Goal: Contribute content: Contribute content

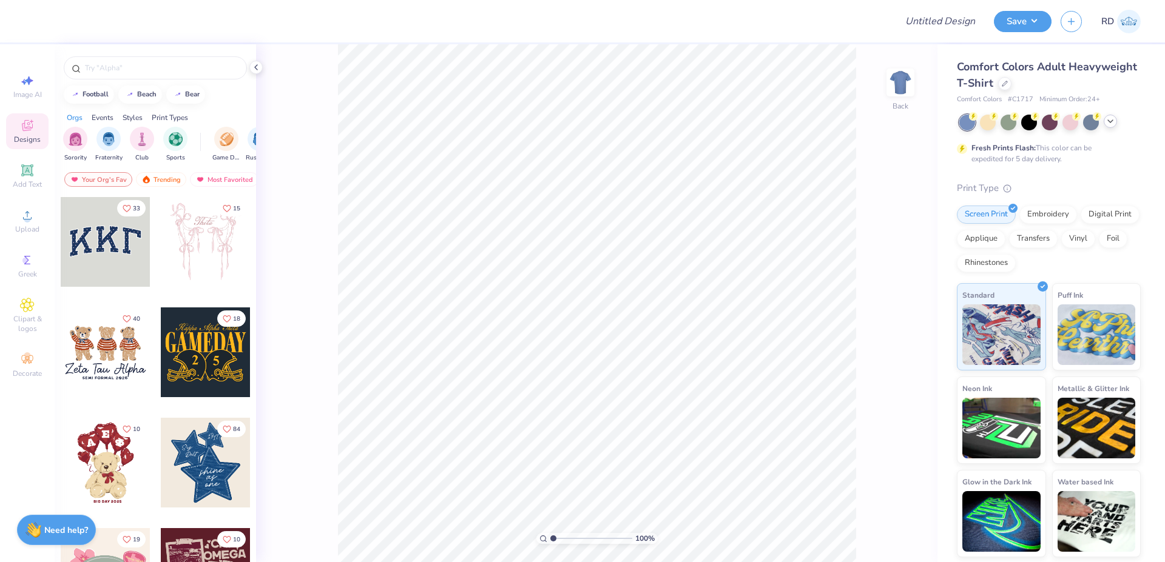
click at [639, 121] on polyline at bounding box center [1110, 121] width 5 height 2
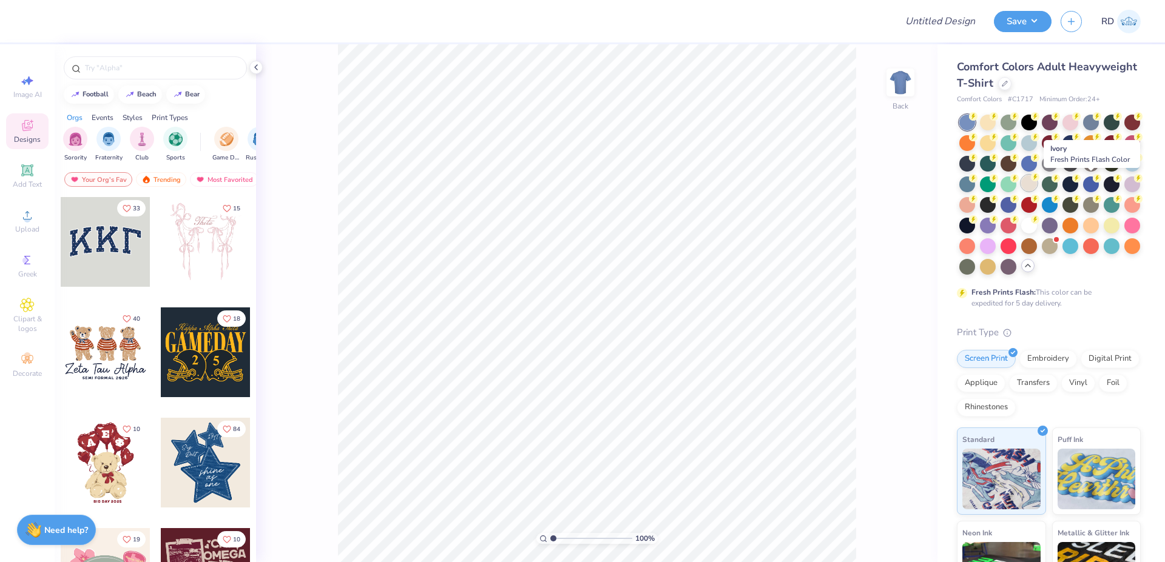
click at [639, 181] on div at bounding box center [1029, 183] width 16 height 16
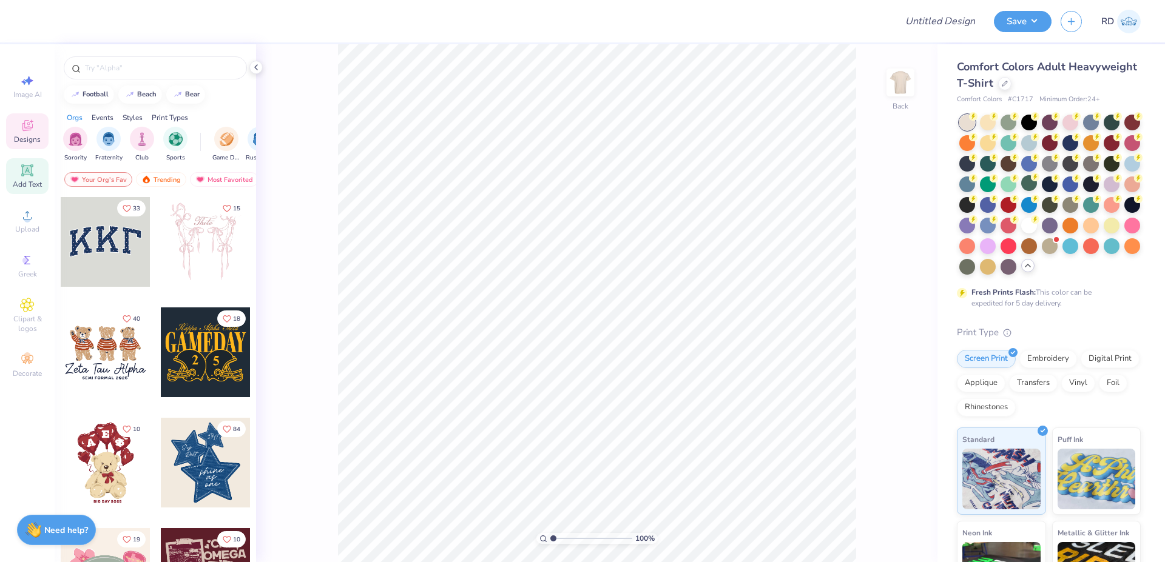
click at [30, 183] on span "Add Text" at bounding box center [27, 185] width 29 height 10
click at [31, 220] on icon at bounding box center [27, 215] width 15 height 15
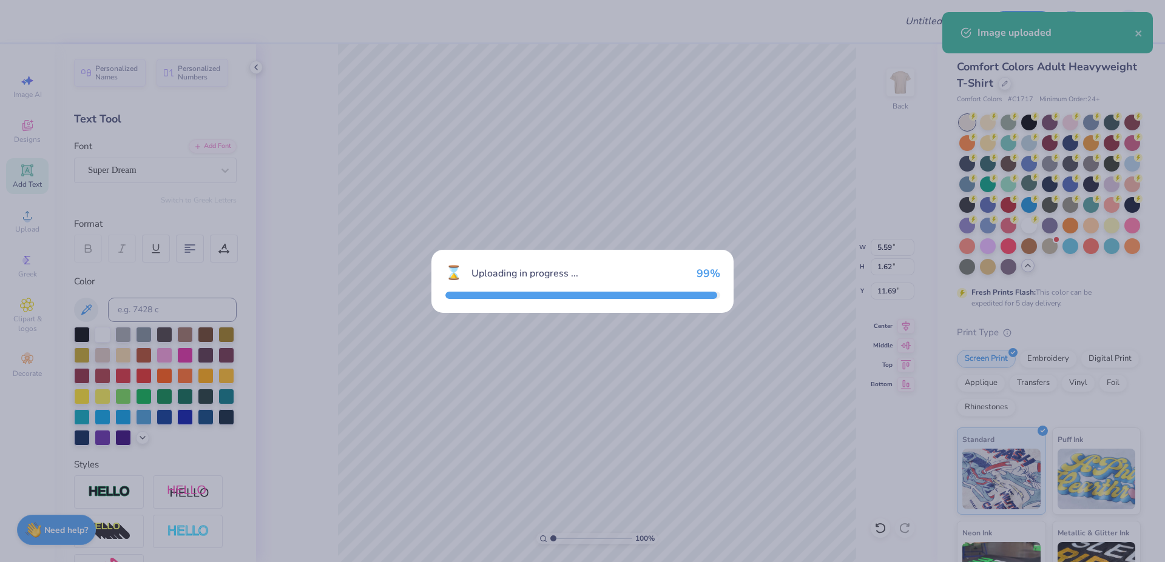
type input "10.97"
type input "18.00"
type input "3.50"
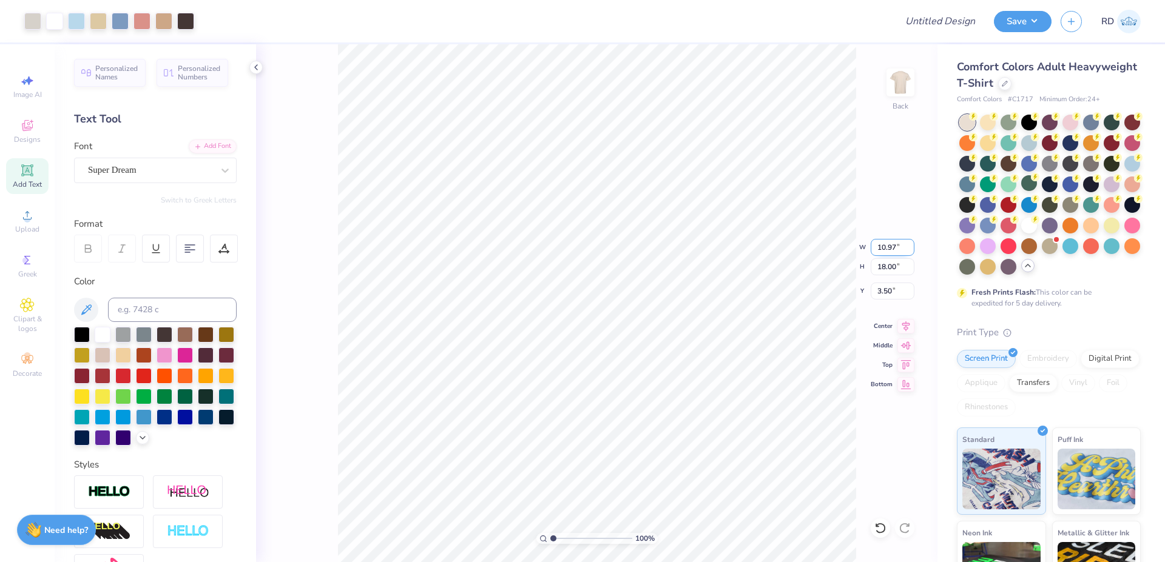
click at [639, 251] on input "10.97" at bounding box center [893, 247] width 44 height 17
type input "6.00"
type input "9.85"
type input "7.58"
click at [568, 516] on input "range" at bounding box center [591, 538] width 82 height 11
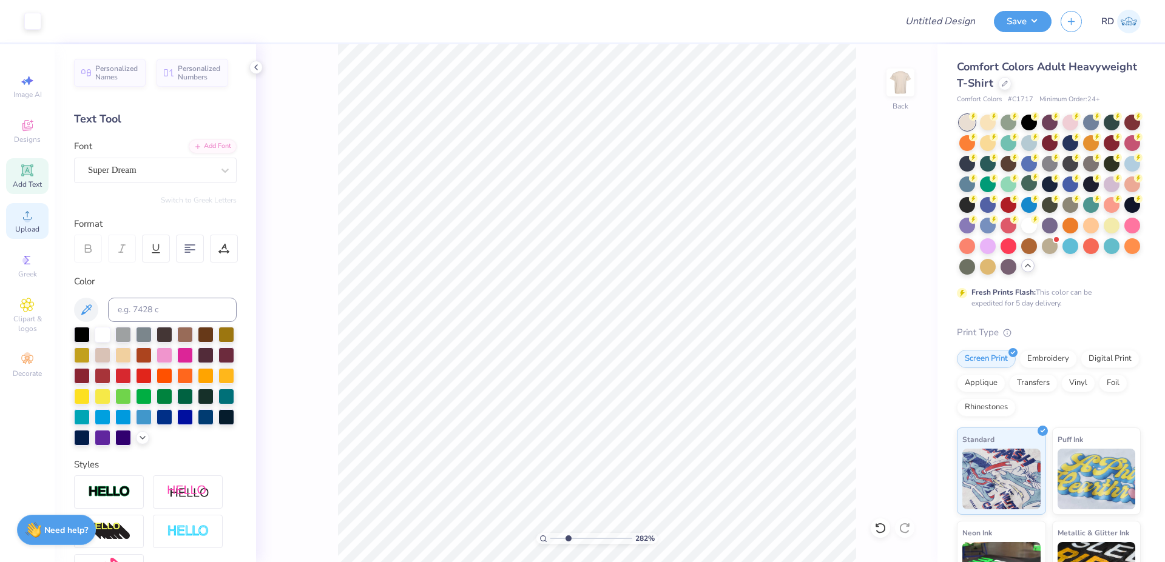
click at [29, 214] on icon at bounding box center [27, 215] width 15 height 15
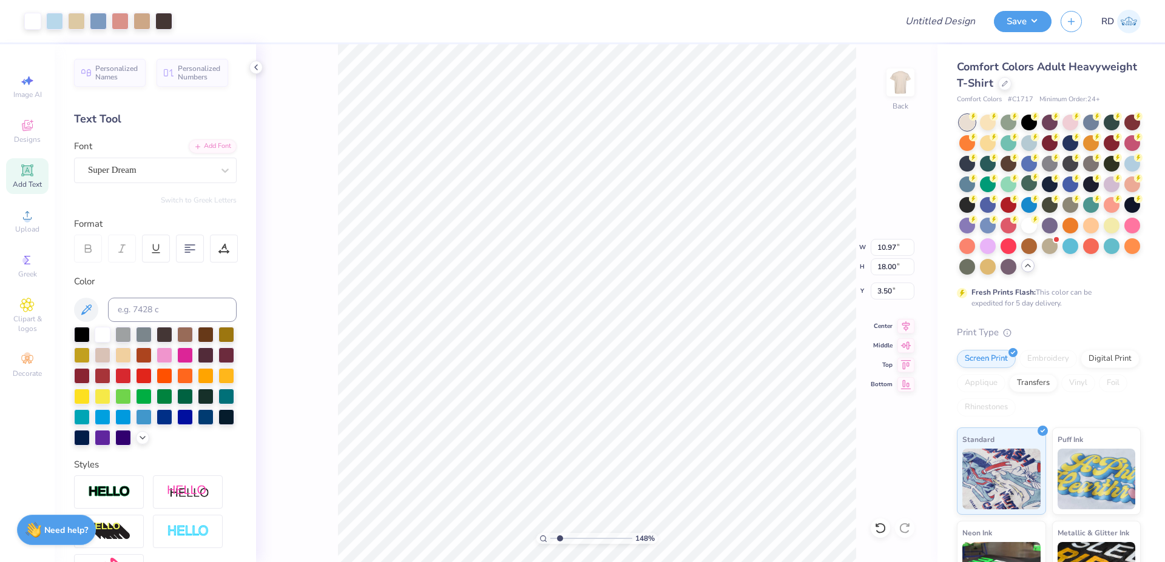
click at [560, 516] on input "range" at bounding box center [591, 538] width 82 height 11
type input "1.86"
click at [639, 245] on input "10.97" at bounding box center [893, 247] width 44 height 17
type input "6.00"
type input "9.85"
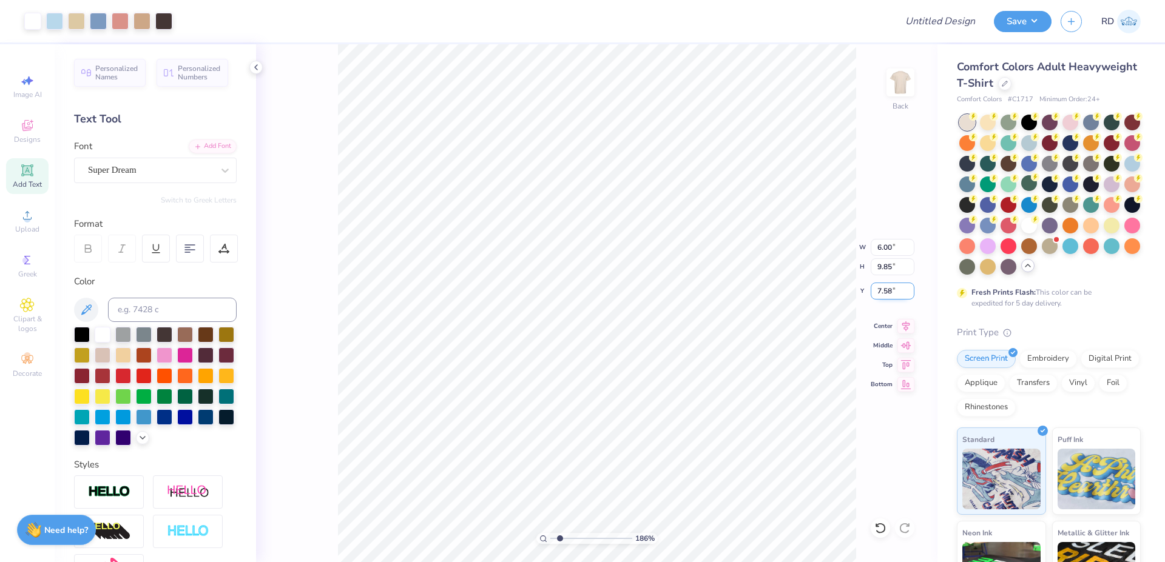
click at [639, 292] on input "7.58" at bounding box center [893, 291] width 44 height 17
type input "3.00"
type input "13.38"
click at [195, 152] on div "Add Font" at bounding box center [213, 145] width 48 height 14
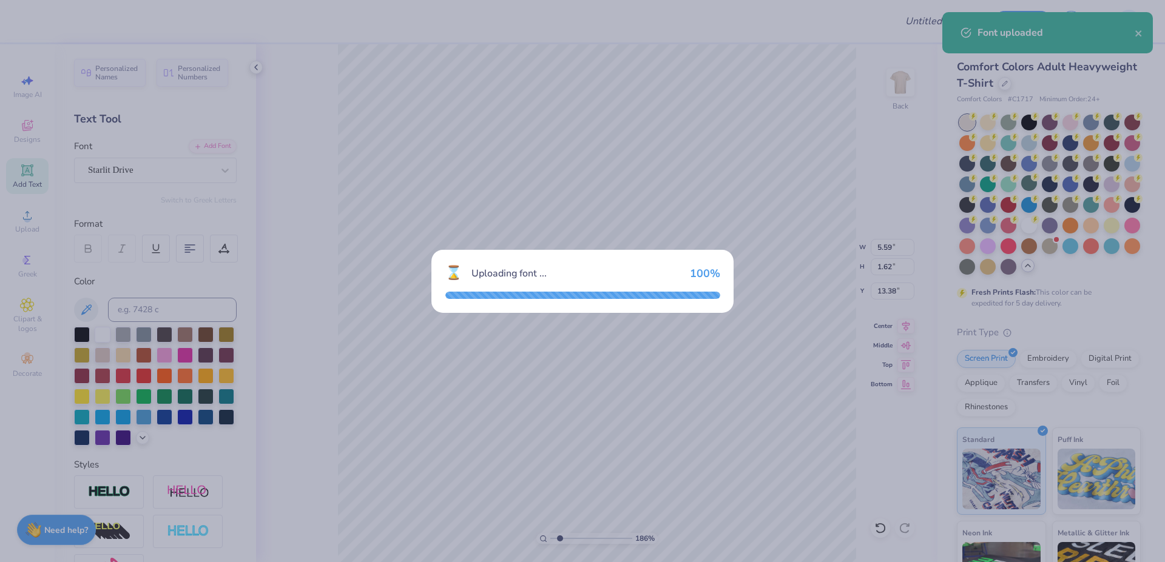
type input "6.35"
type input "1.81"
type input "13.28"
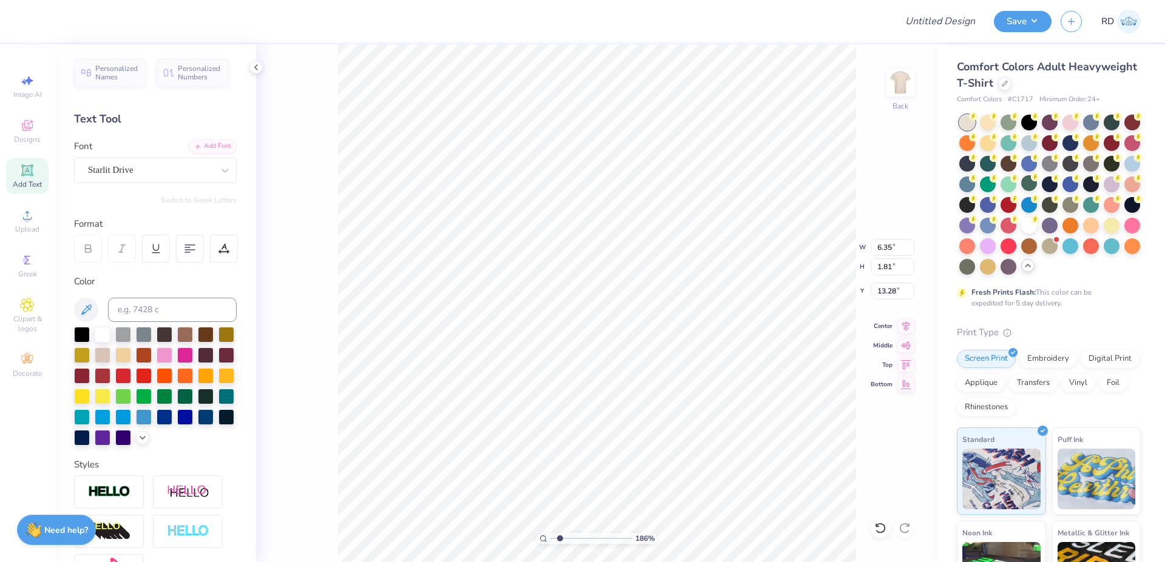
scroll to position [0, 6]
type textarea "Parent s Weekend"
click at [130, 312] on input at bounding box center [172, 310] width 129 height 24
type input "439c"
click at [639, 339] on li "Duplicate" at bounding box center [690, 335] width 95 height 24
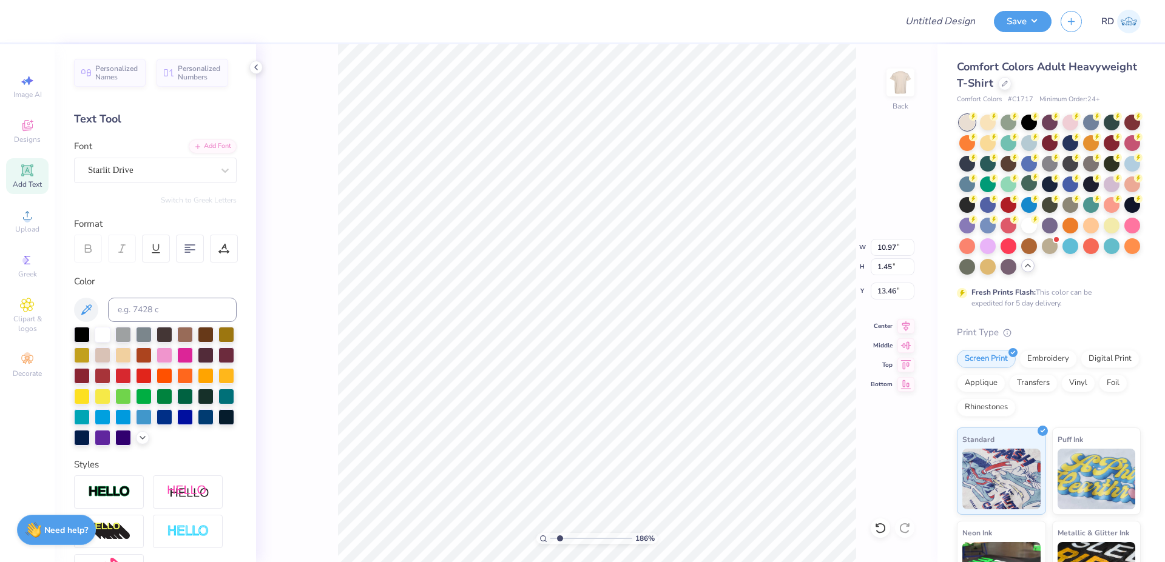
type input "14.46"
type textarea "2025"
type input "13.46"
type input "2.54"
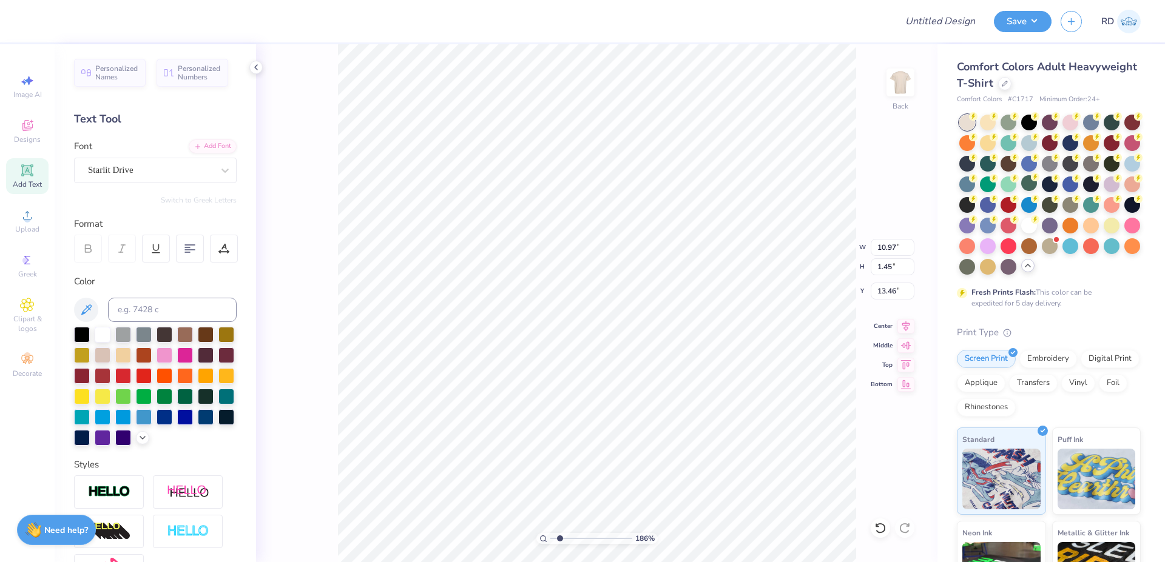
type input "0.71"
type input "14.58"
type input "10.97"
type input "1.94"
type input "13.46"
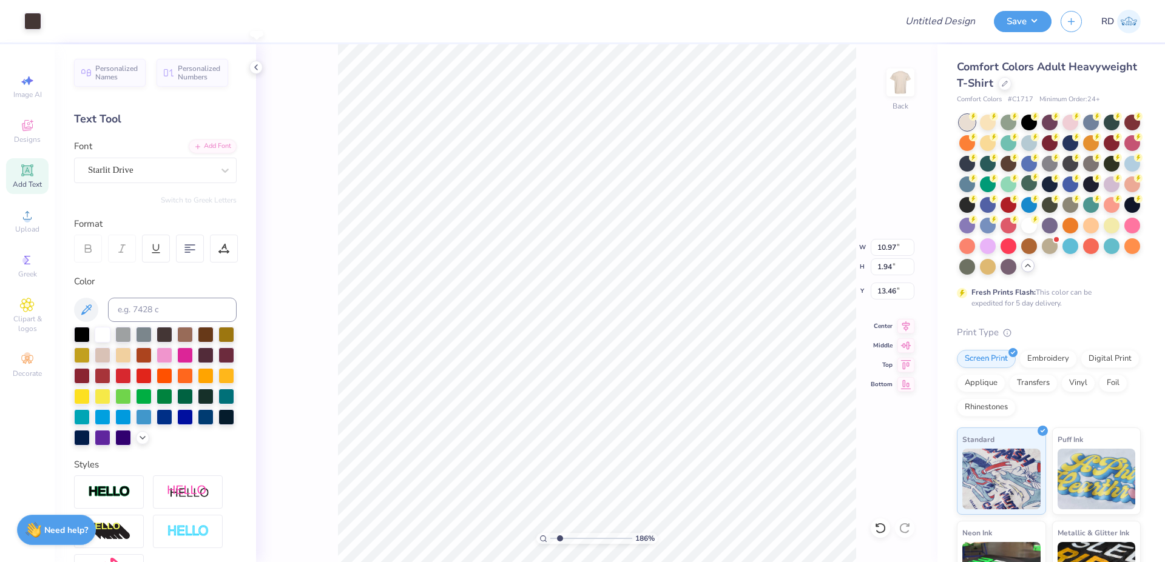
type input "10.93"
type input "2.09"
type input "13.26"
click at [639, 246] on input "10.93" at bounding box center [893, 247] width 44 height 17
paste input "3.76"
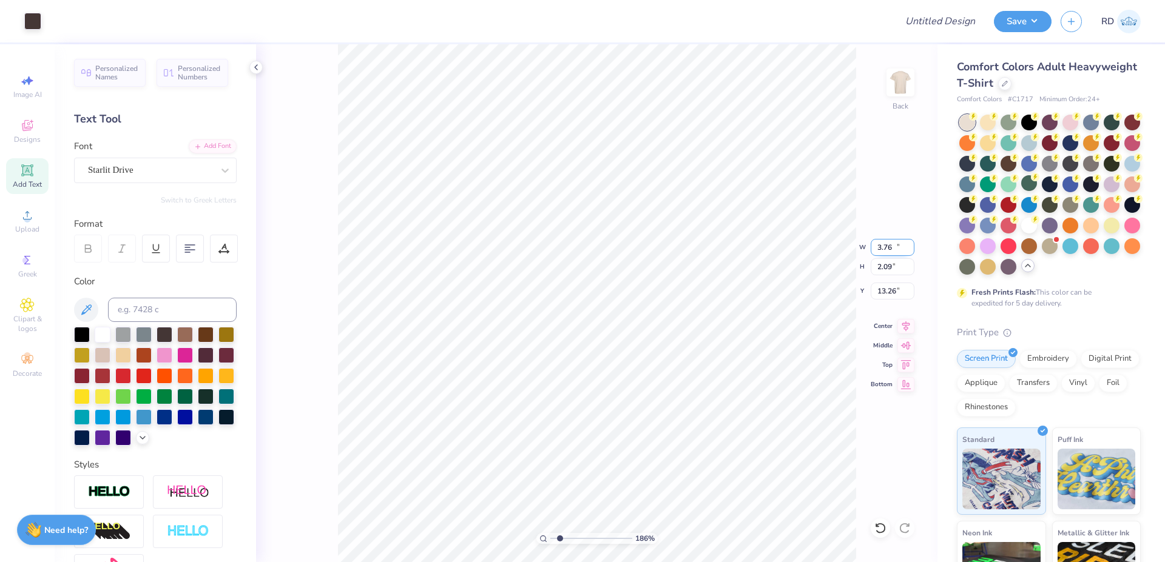
type input "3.76"
type input "0.72"
type input "13.94"
type input "3.57"
click at [574, 516] on input "range" at bounding box center [591, 538] width 82 height 11
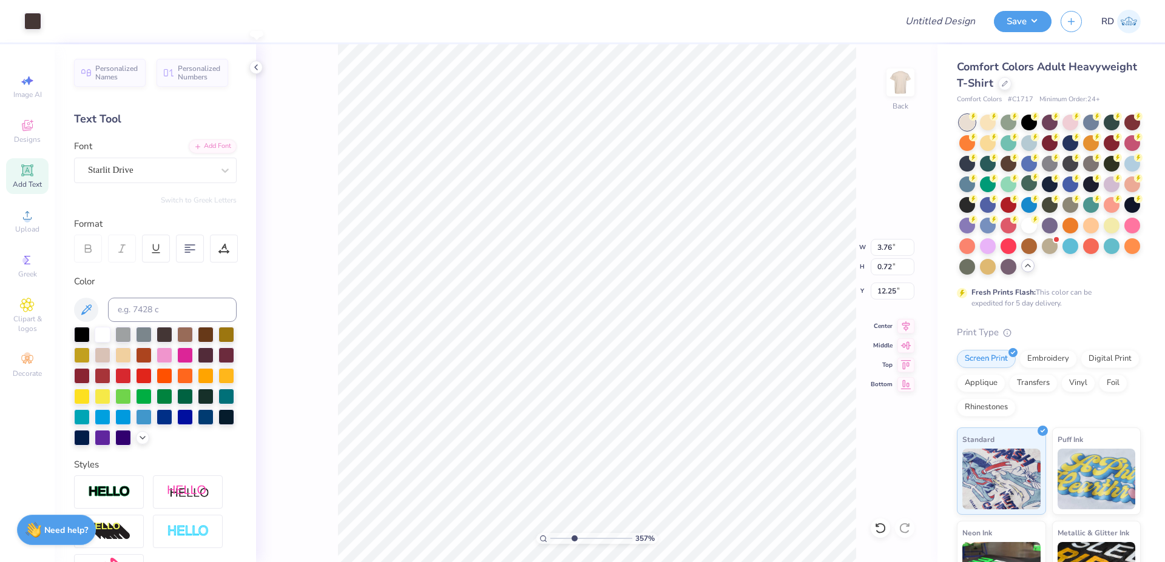
type input "12.26"
click at [563, 516] on input "range" at bounding box center [591, 538] width 82 height 11
type input "2.23"
click at [19, 174] on div "Add Text" at bounding box center [27, 176] width 42 height 36
click at [209, 141] on div "Add Font" at bounding box center [213, 145] width 48 height 14
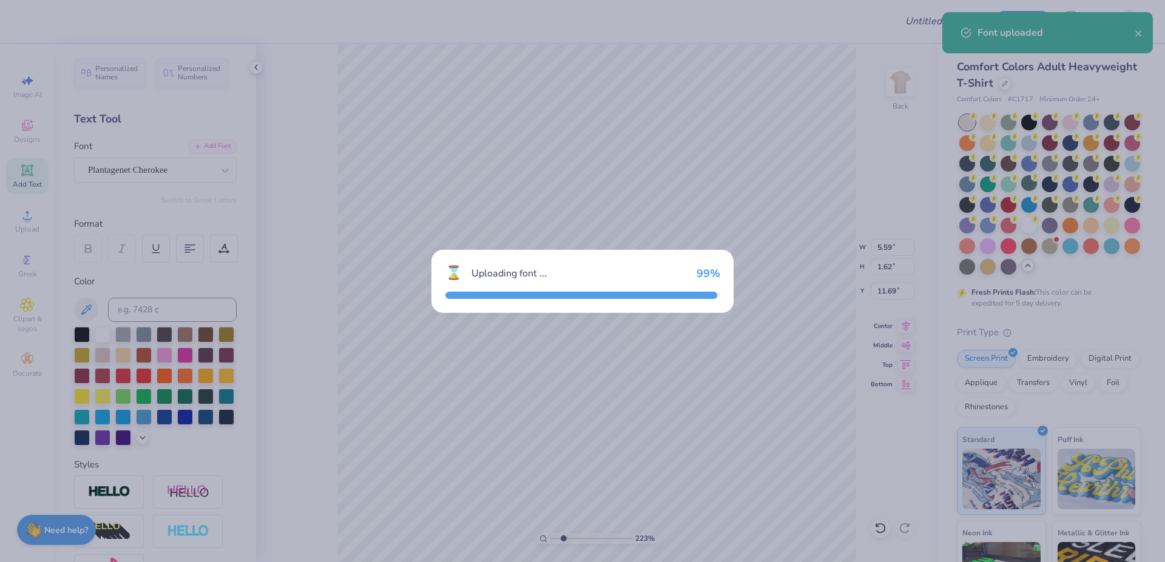
type input "5.94"
type input "1.57"
type input "11.71"
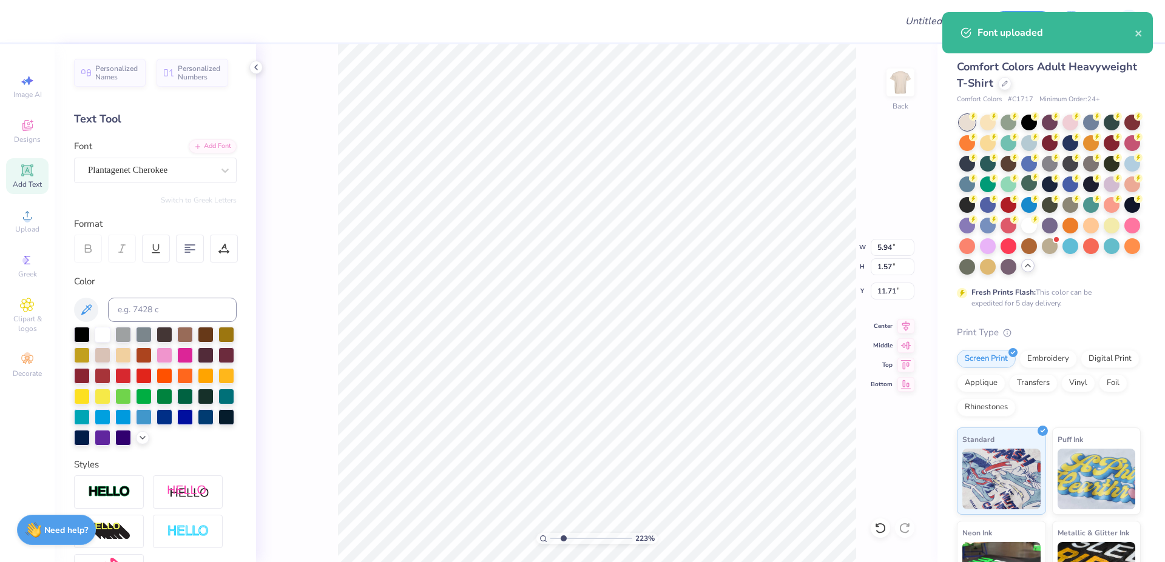
type textarea "KD"
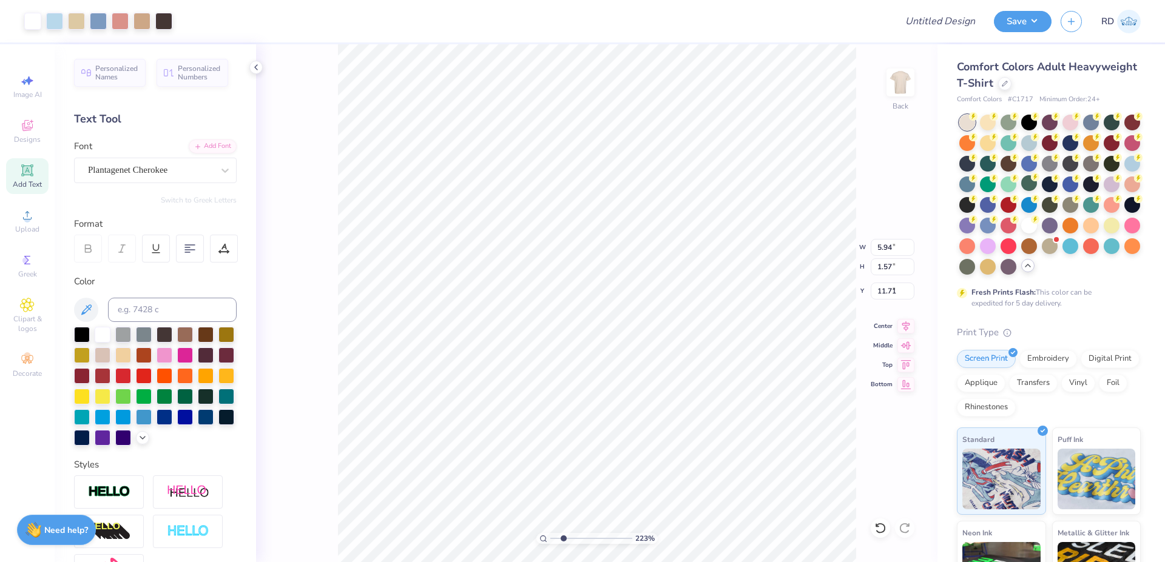
type input "6.00"
type input "9.85"
type input "3.00"
type input "3.25"
type input "1.58"
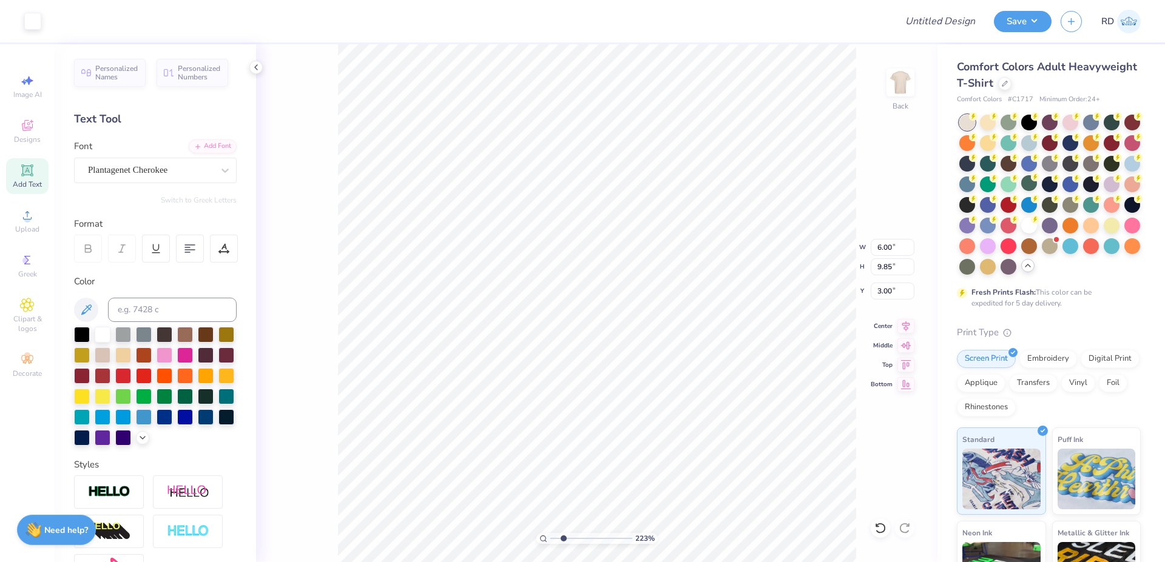
type input "11.71"
click at [169, 305] on input at bounding box center [172, 310] width 129 height 24
type input "652"
click at [639, 249] on input "3.25" at bounding box center [893, 247] width 44 height 17
paste input "0.79"
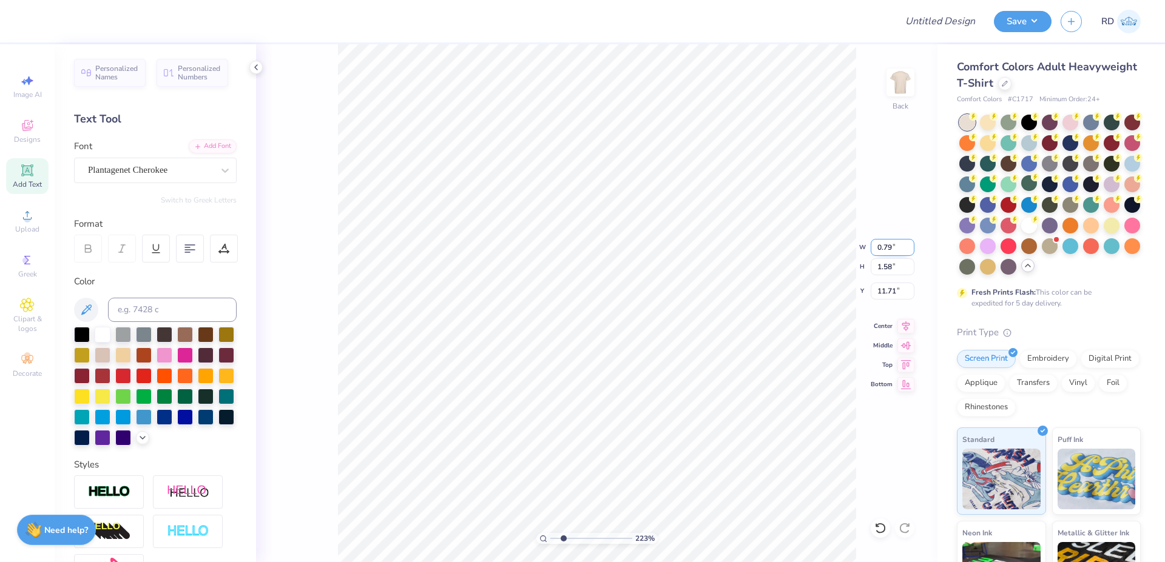
type input "0.79"
type input "0.38"
type input "12.31"
click at [595, 516] on input "range" at bounding box center [591, 538] width 82 height 11
type input "6.1"
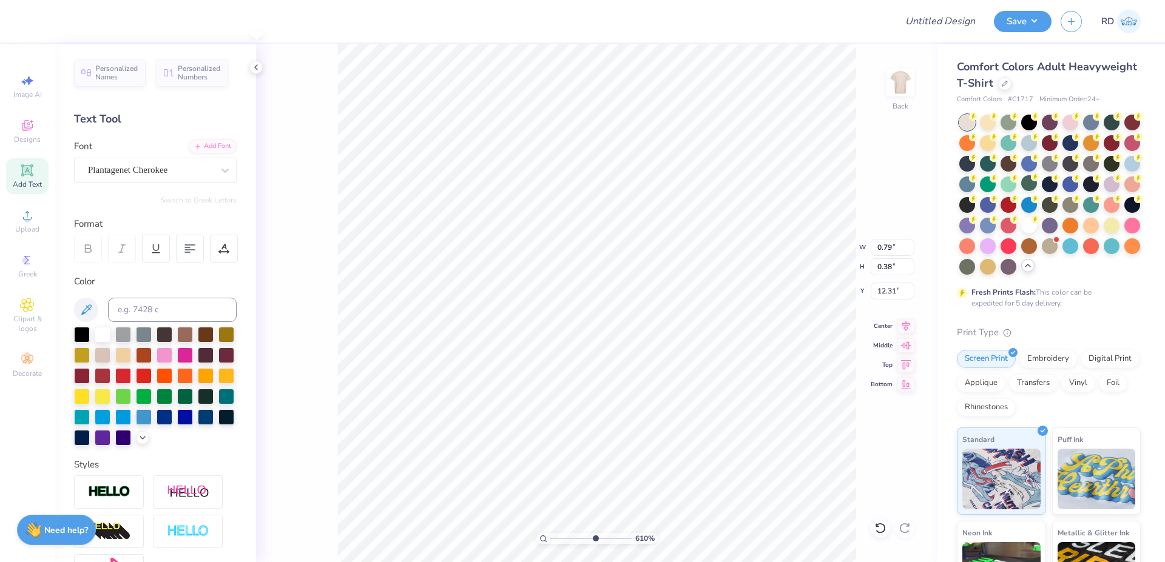
type input "10.29"
drag, startPoint x: 585, startPoint y: 537, endPoint x: 568, endPoint y: 539, distance: 17.2
click at [568, 516] on input "range" at bounding box center [591, 538] width 82 height 11
drag, startPoint x: 565, startPoint y: 537, endPoint x: 553, endPoint y: 541, distance: 12.7
type input "1"
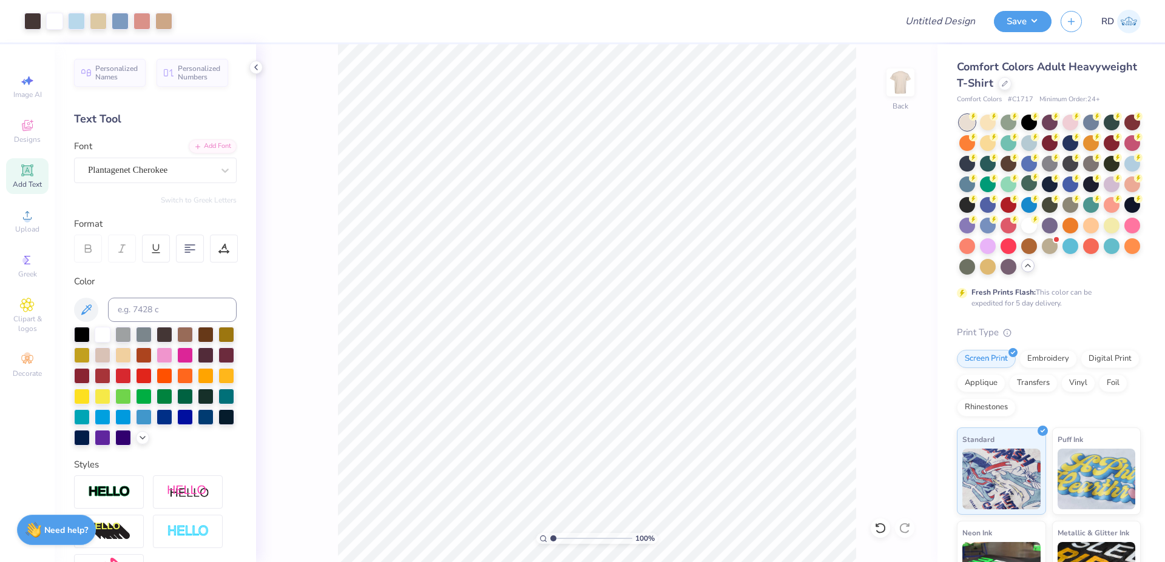
click at [553, 516] on input "range" at bounding box center [591, 538] width 82 height 11
click at [639, 246] on input "6.00" at bounding box center [893, 247] width 44 height 17
type input "5.00"
type input "8.31"
click at [639, 295] on input "3.83" at bounding box center [893, 291] width 44 height 17
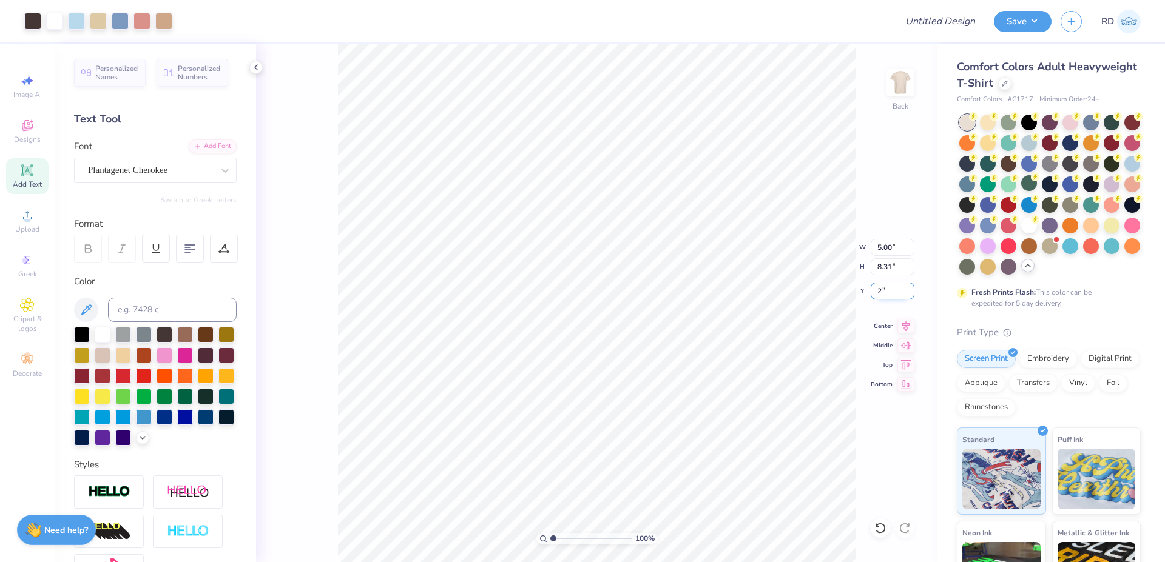
type input "2.00"
click at [639, 331] on icon at bounding box center [905, 324] width 17 height 15
click at [639, 324] on icon at bounding box center [906, 324] width 8 height 10
click at [639, 24] on input "Design Title" at bounding box center [925, 21] width 119 height 24
paste input "FPS239845"
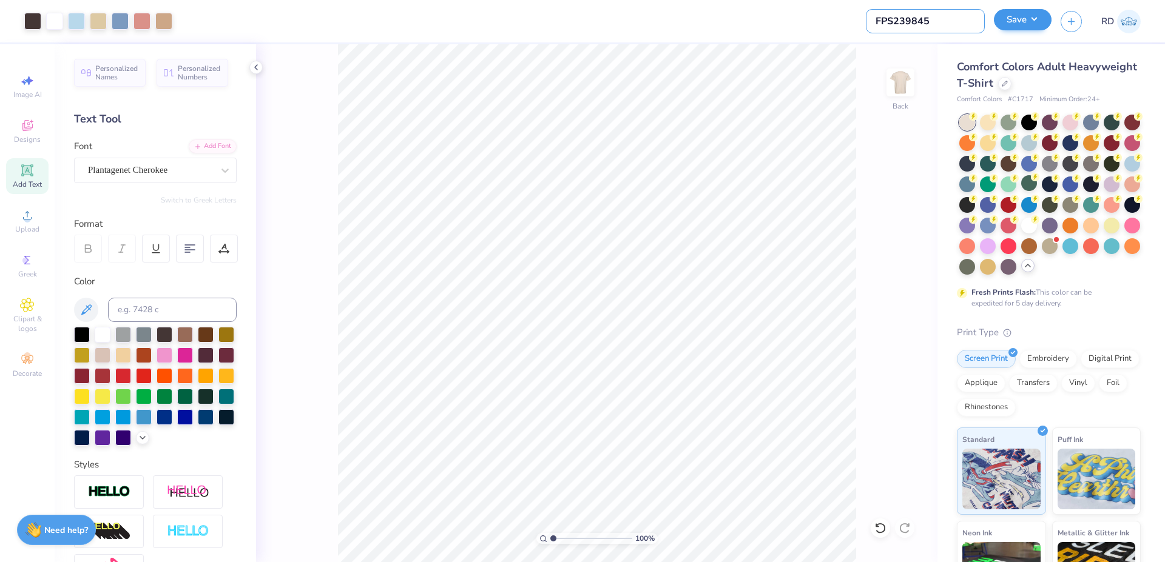
type input "FPS239845"
click at [639, 19] on button "Save" at bounding box center [1023, 19] width 58 height 21
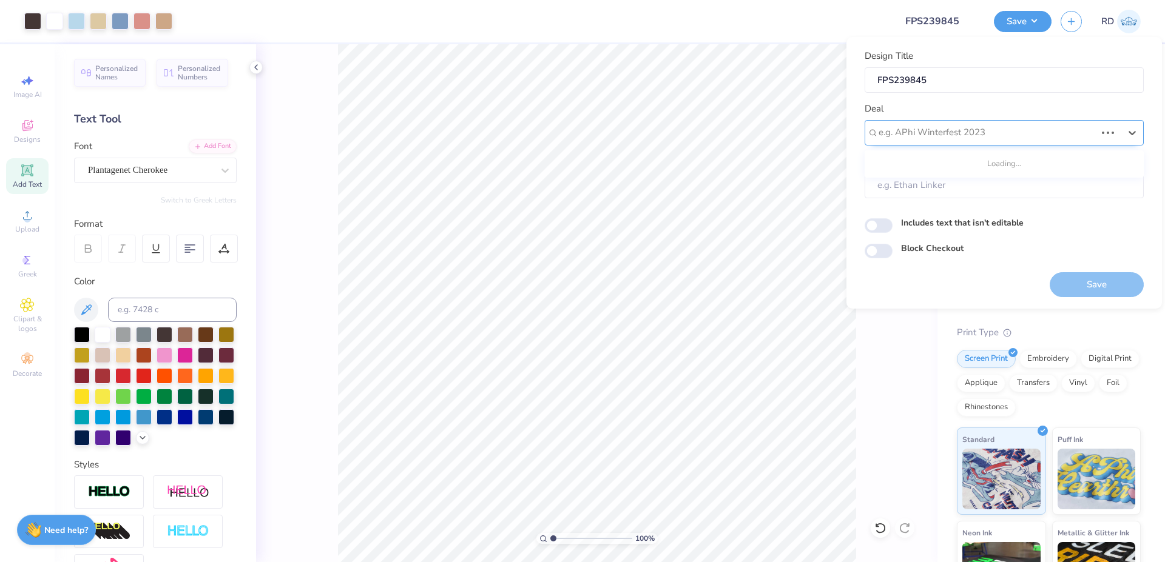
click at [639, 126] on div at bounding box center [986, 132] width 217 height 16
click at [639, 163] on div "Design Tool Gallery" at bounding box center [1003, 165] width 269 height 20
type input "gallery"
type input "Design Tool Gallery User"
click at [639, 288] on button "Save" at bounding box center [1096, 284] width 94 height 25
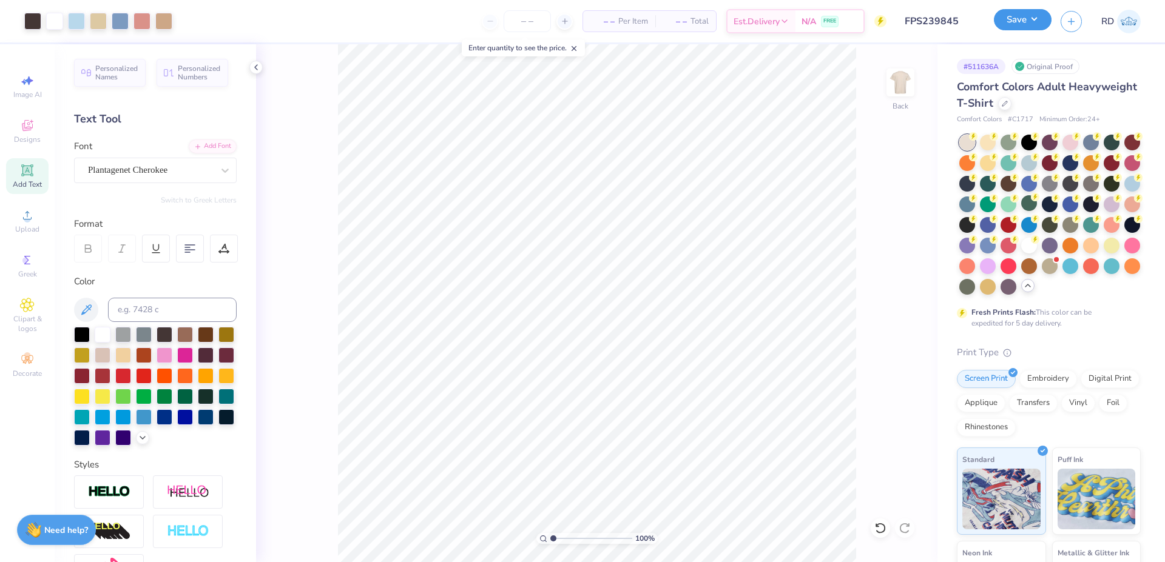
click at [639, 17] on button "Save" at bounding box center [1023, 19] width 58 height 21
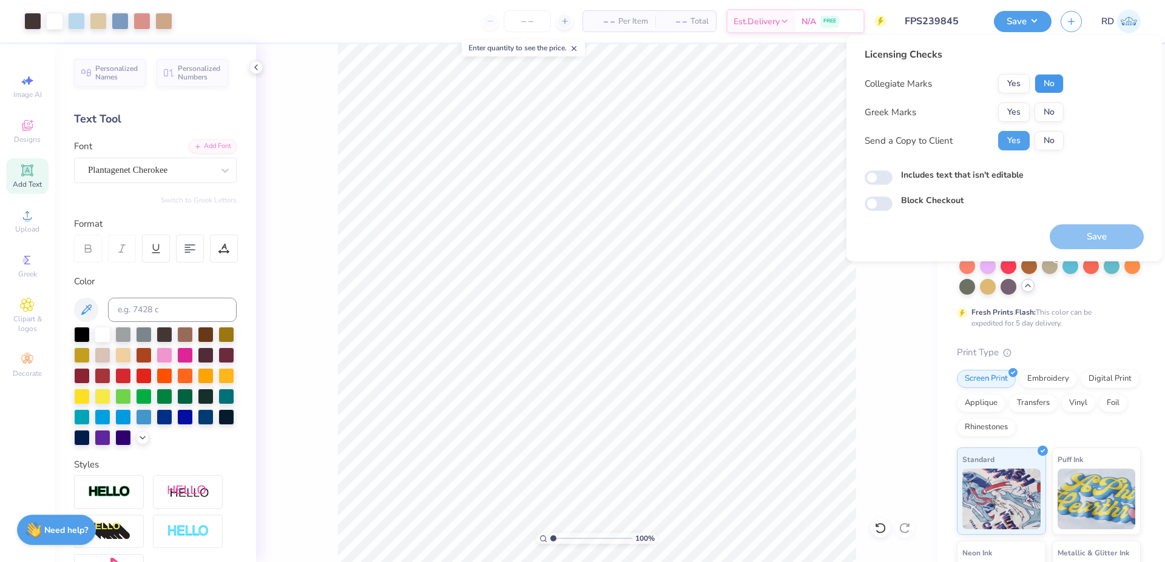
click at [639, 86] on button "No" at bounding box center [1048, 83] width 29 height 19
click at [639, 113] on button "Yes" at bounding box center [1014, 112] width 32 height 19
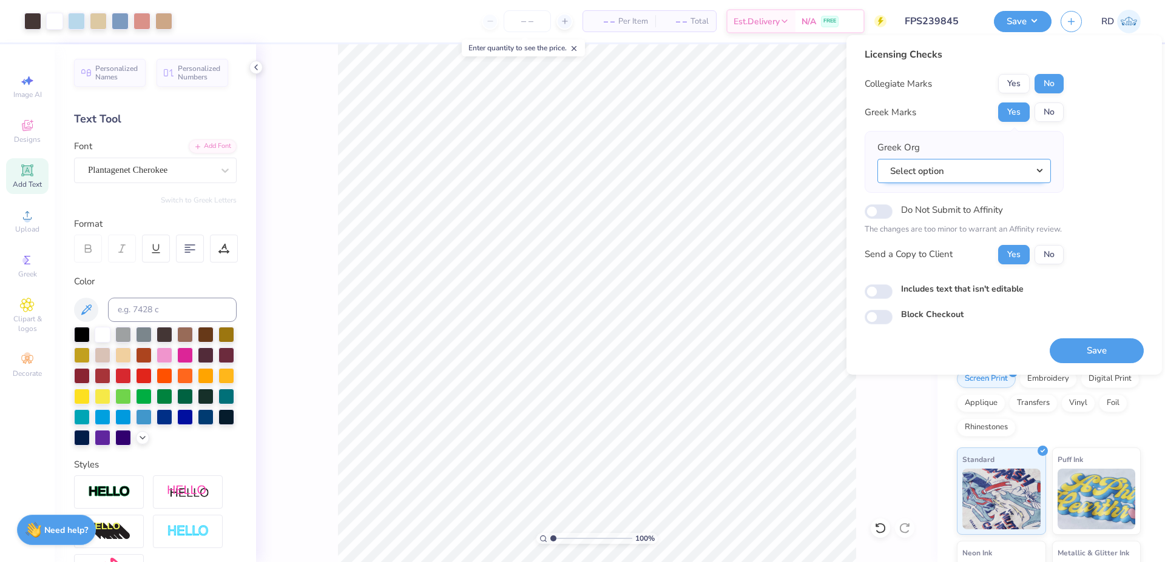
click at [639, 176] on button "Select option" at bounding box center [963, 171] width 173 height 25
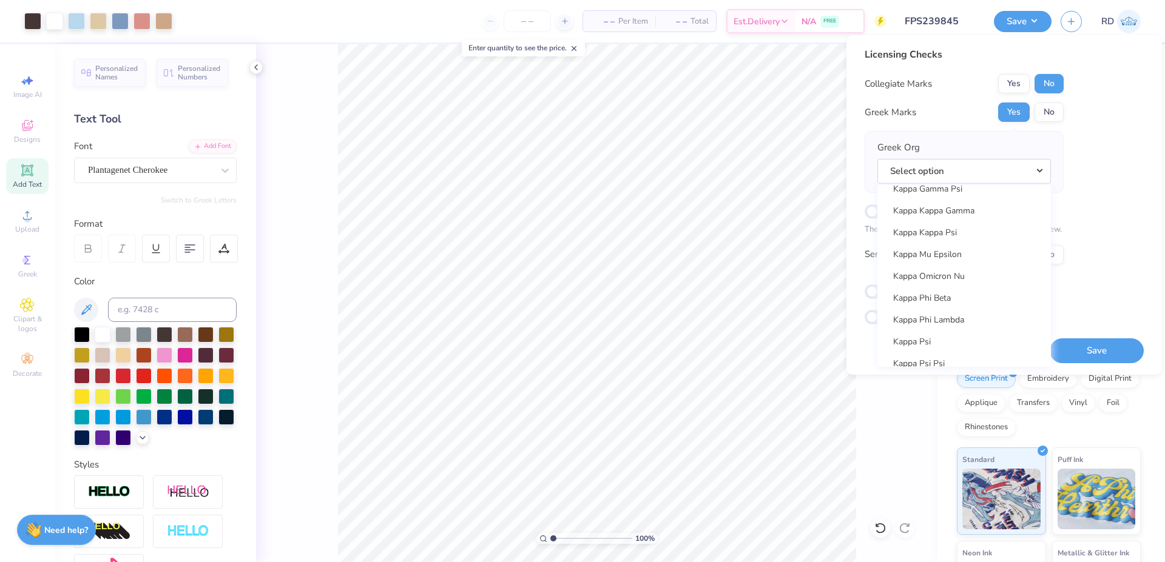
scroll to position [4417, 0]
click at [639, 201] on link "Kappa Delta" at bounding box center [964, 194] width 164 height 20
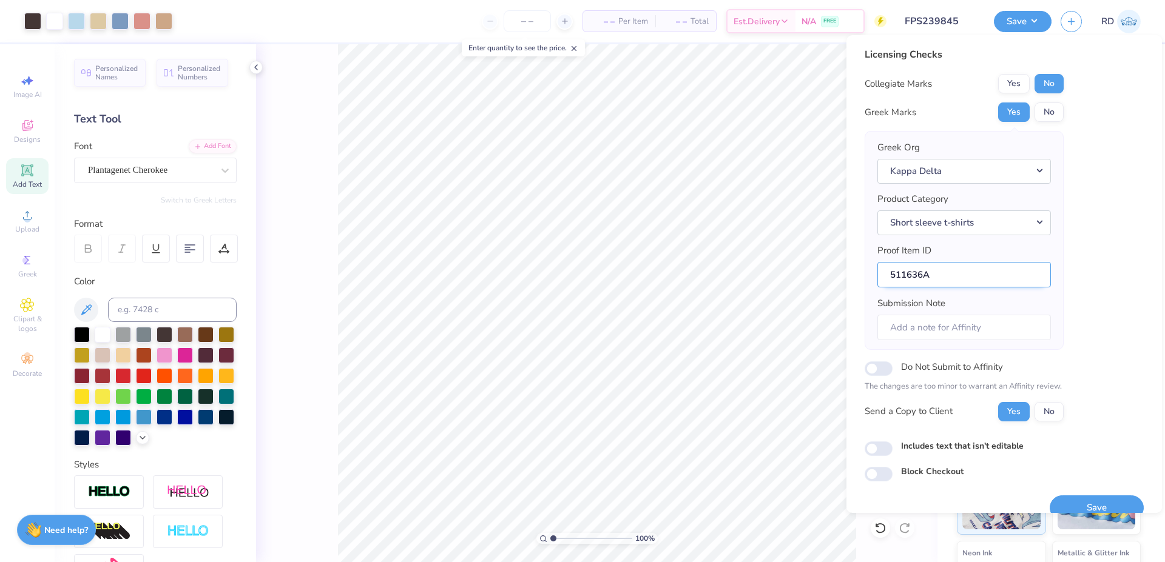
drag, startPoint x: 923, startPoint y: 274, endPoint x: 861, endPoint y: 271, distance: 61.3
click at [639, 271] on input "511636A" at bounding box center [963, 275] width 173 height 26
click at [639, 505] on button "Save" at bounding box center [1096, 508] width 94 height 25
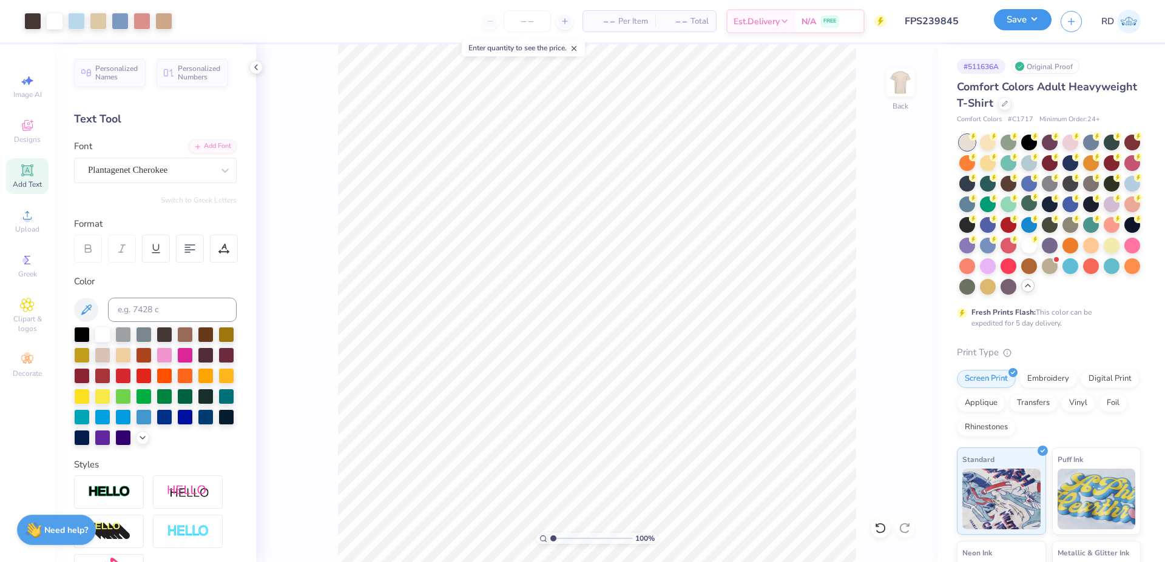
click at [639, 18] on button "Save" at bounding box center [1023, 19] width 58 height 21
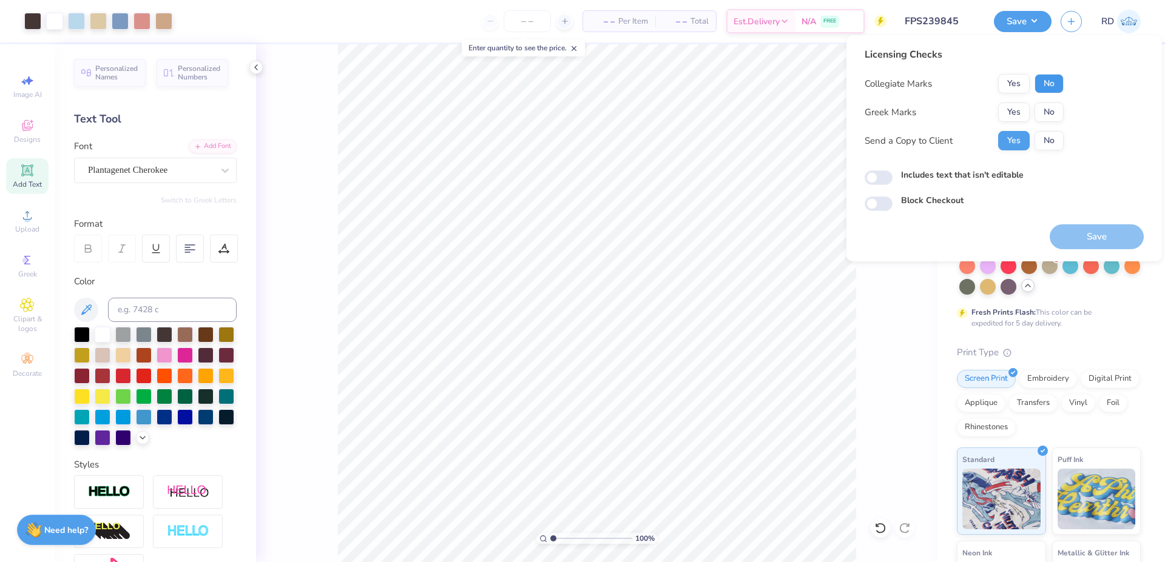
click at [639, 81] on button "No" at bounding box center [1048, 83] width 29 height 19
click at [639, 113] on button "Yes" at bounding box center [1014, 112] width 32 height 19
